Goal: Contribute content

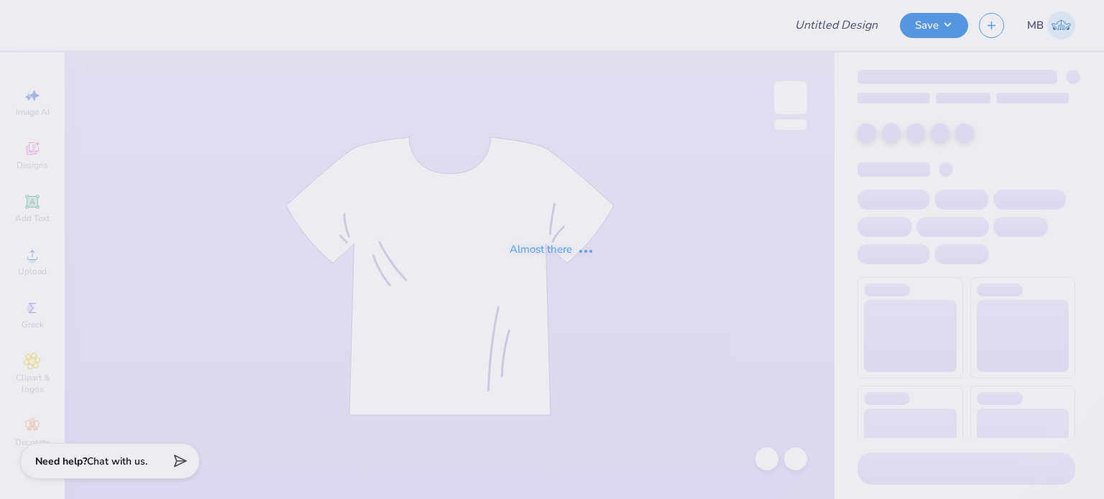
type input "truck hoco"
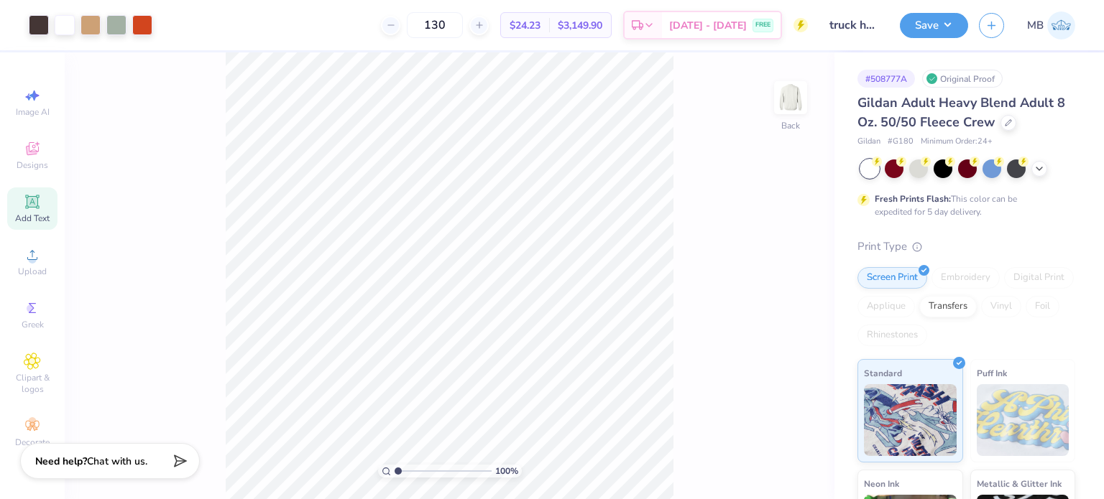
click at [32, 212] on div "Add Text" at bounding box center [32, 209] width 50 height 42
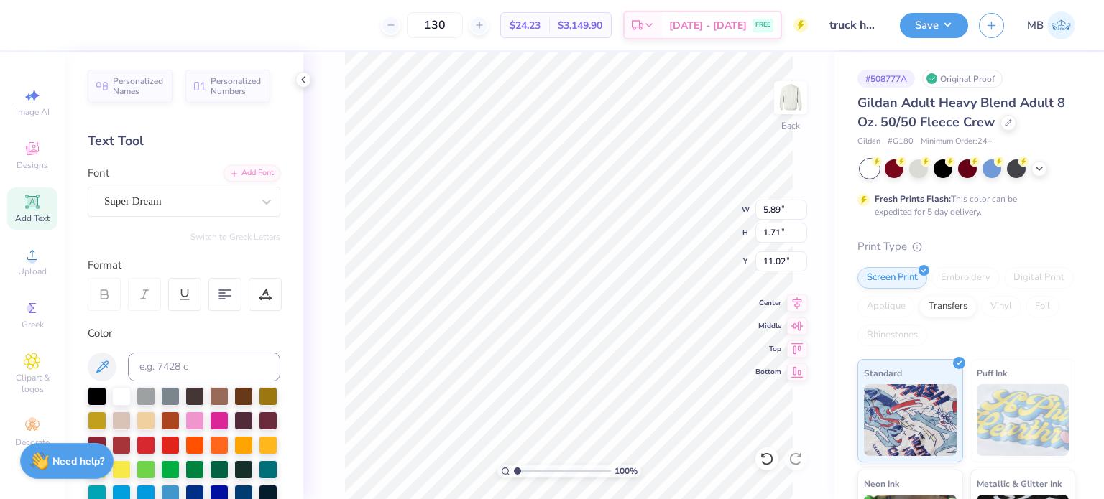
scroll to position [11, 1]
paste textarea "®"
type textarea "®"
click at [160, 199] on div "Super Dream" at bounding box center [178, 201] width 151 height 22
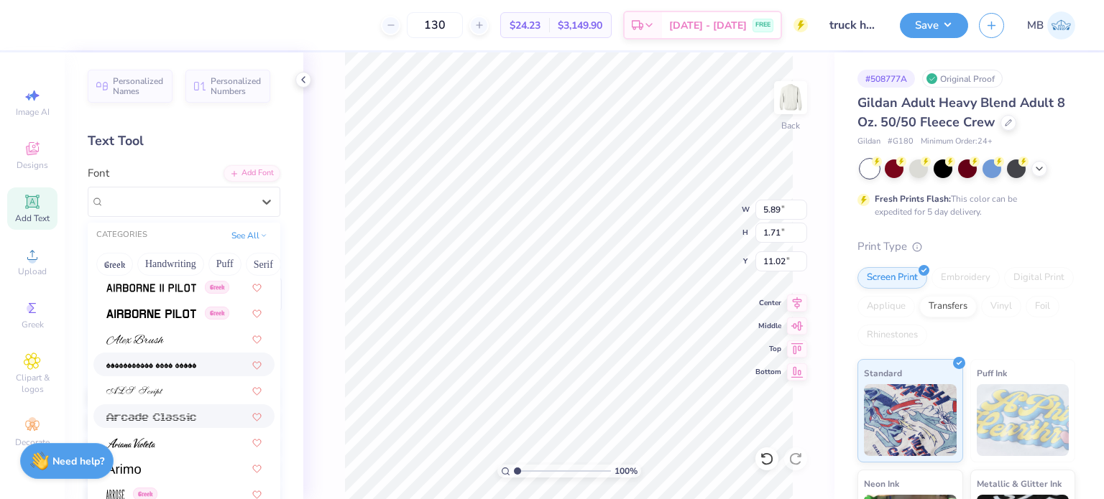
scroll to position [431, 0]
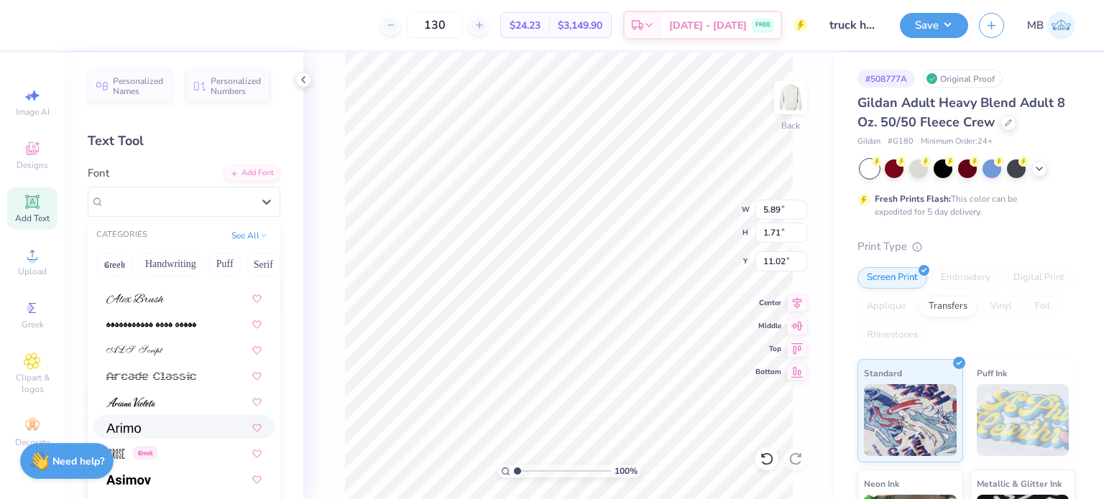
click at [139, 427] on img at bounding box center [123, 428] width 34 height 10
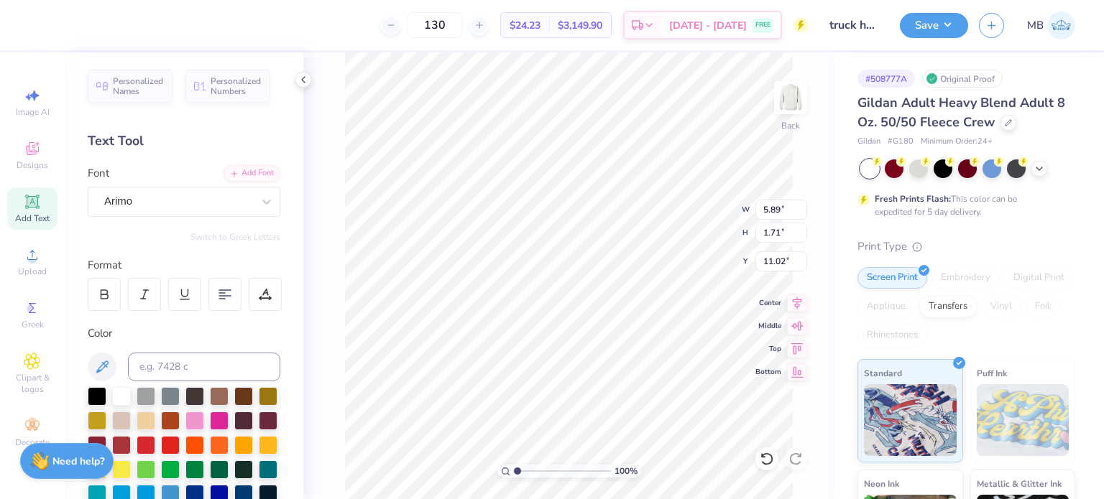
scroll to position [11, 1]
click at [172, 362] on input at bounding box center [204, 367] width 152 height 29
type input "439C"
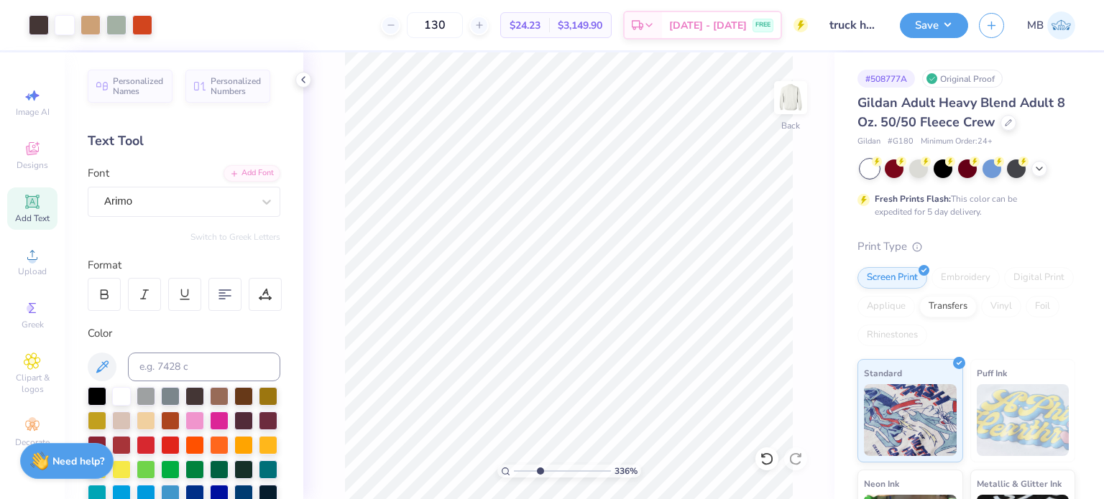
drag, startPoint x: 515, startPoint y: 471, endPoint x: 540, endPoint y: 472, distance: 24.5
type input "3.36"
click at [540, 472] on input "range" at bounding box center [562, 471] width 97 height 13
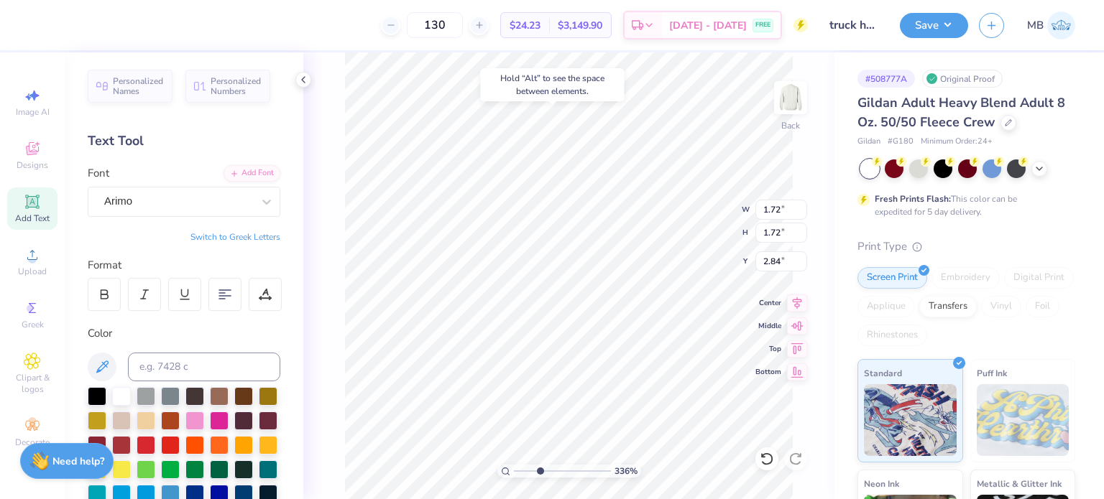
type input "2.84"
type input "13.24"
type input "2.06"
type input "3.70"
type input "0.24"
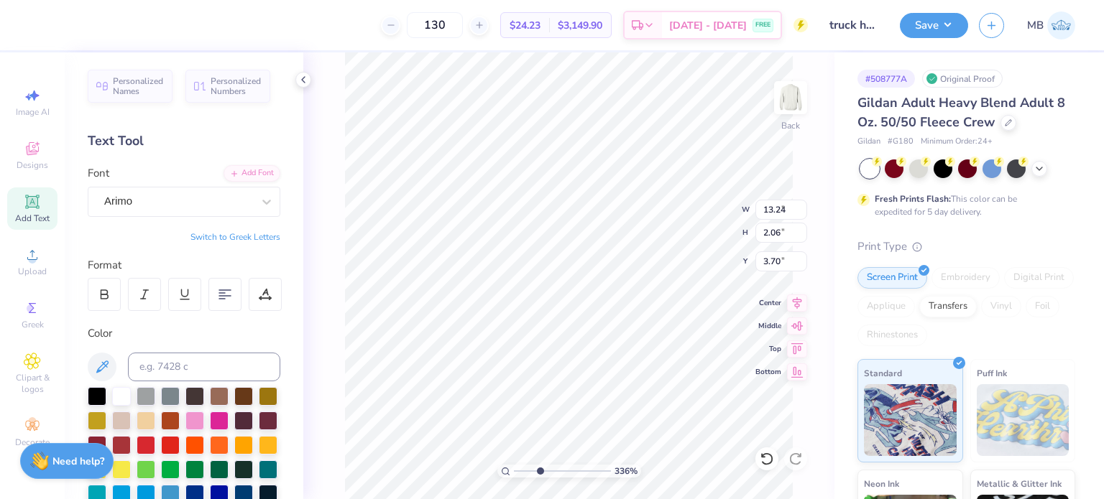
type input "0.24"
type input "5.03"
type input "12.95"
type input "13.25"
type input "5.25"
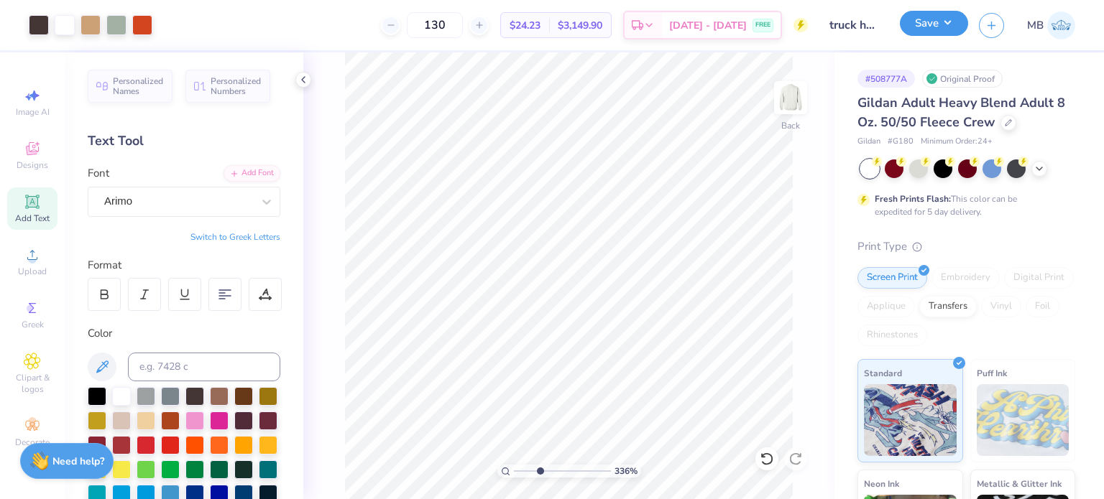
click at [927, 22] on button "Save" at bounding box center [933, 23] width 68 height 25
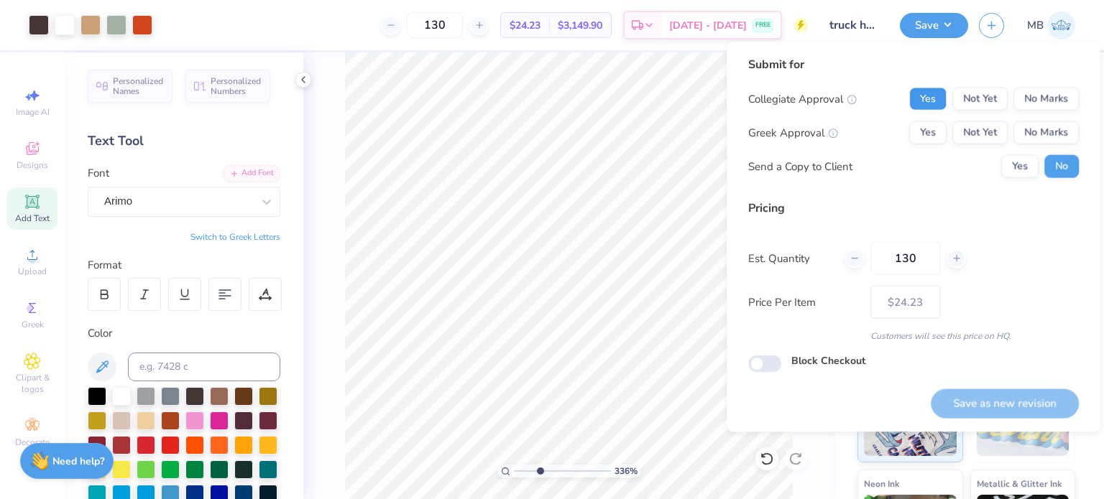
click at [929, 98] on button "Yes" at bounding box center [927, 99] width 37 height 23
click at [931, 131] on button "Yes" at bounding box center [927, 132] width 37 height 23
click at [991, 399] on button "Save as new revision" at bounding box center [1004, 403] width 148 height 29
type input "– –"
